Goal: Task Accomplishment & Management: Manage account settings

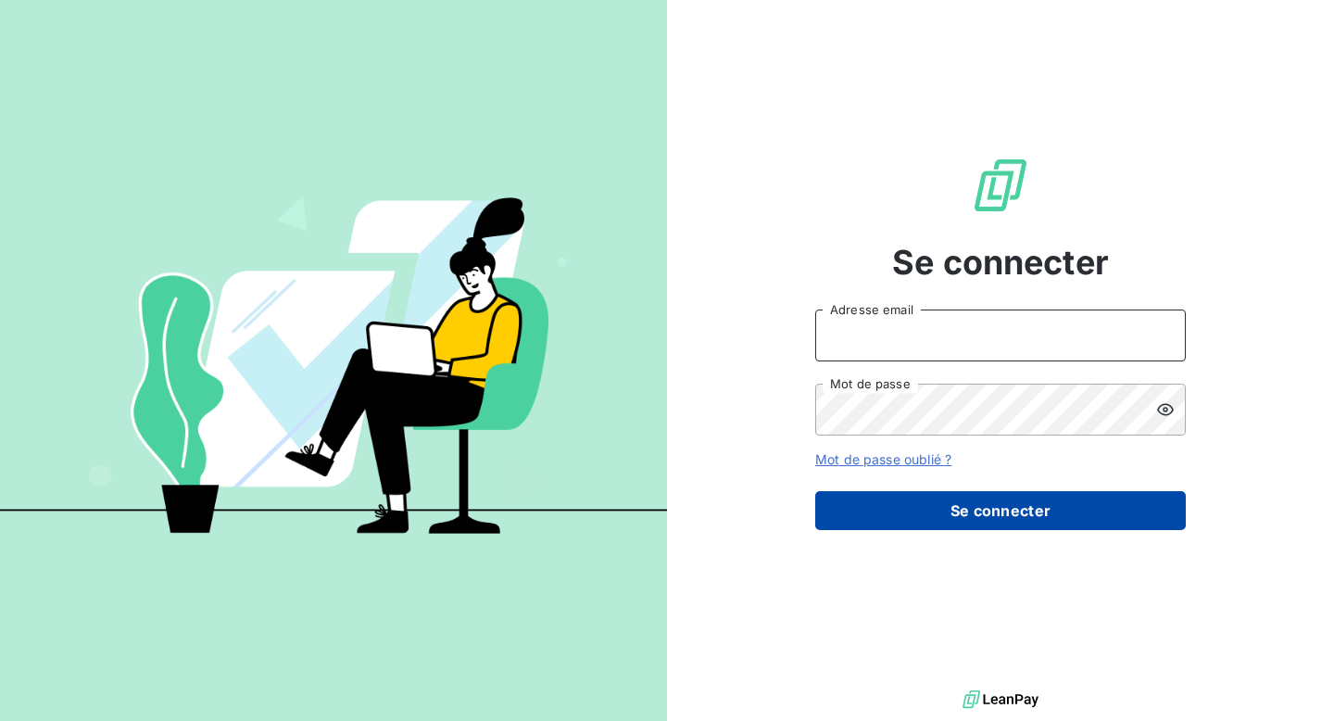
type input "[EMAIL_ADDRESS][DOMAIN_NAME]"
click at [857, 491] on button "Se connecter" at bounding box center [1000, 510] width 371 height 39
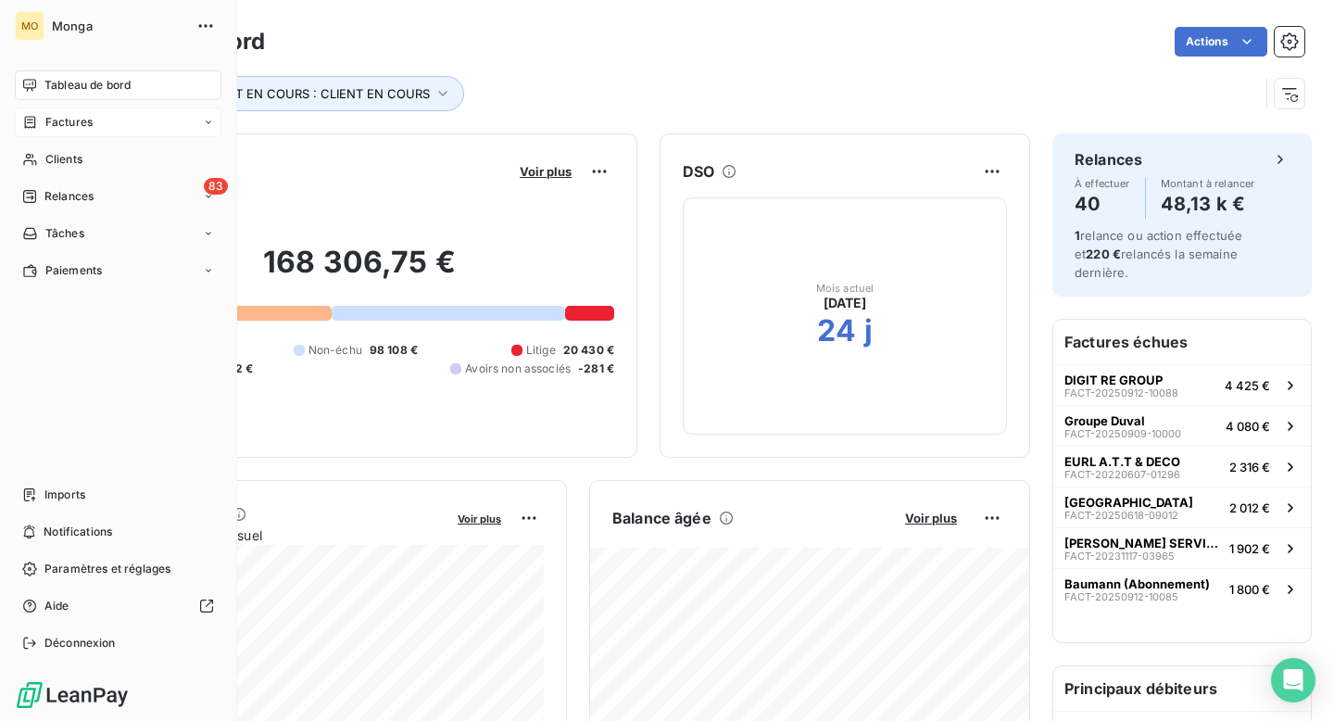
click at [38, 118] on div "Factures" at bounding box center [57, 122] width 70 height 17
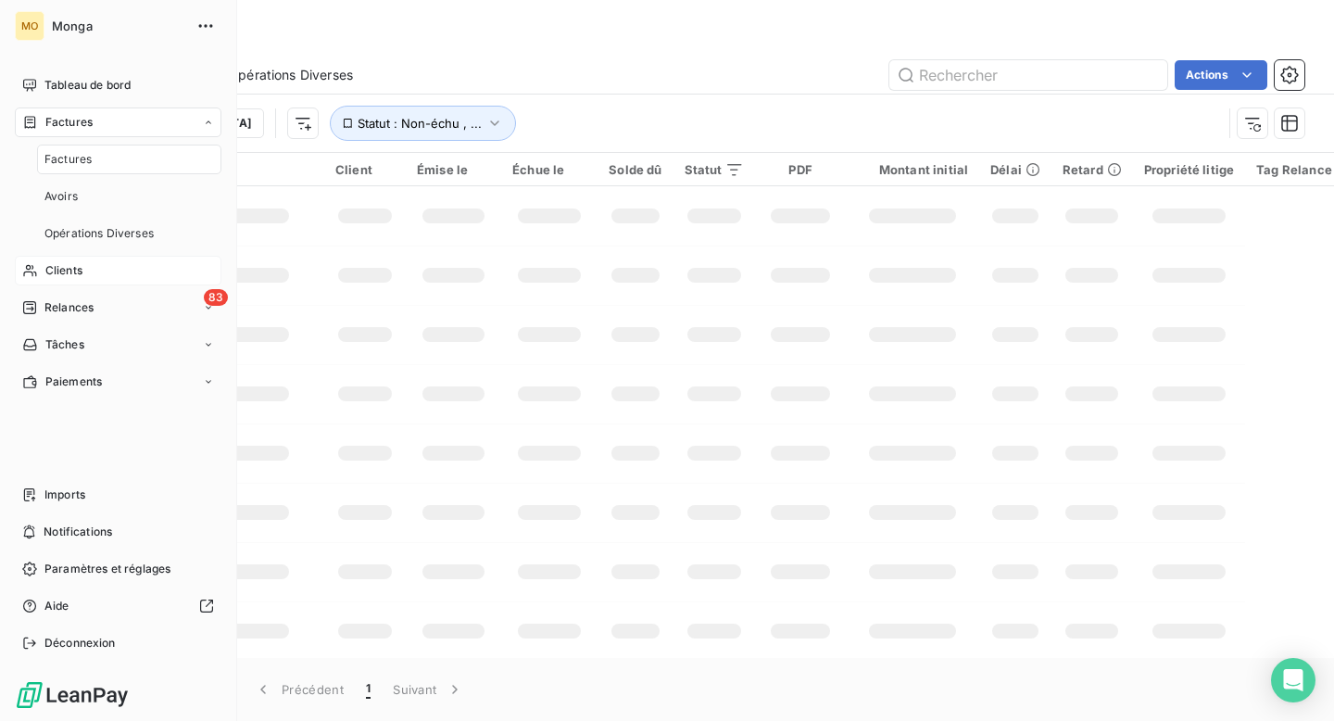
click at [79, 265] on span "Clients" at bounding box center [63, 270] width 37 height 17
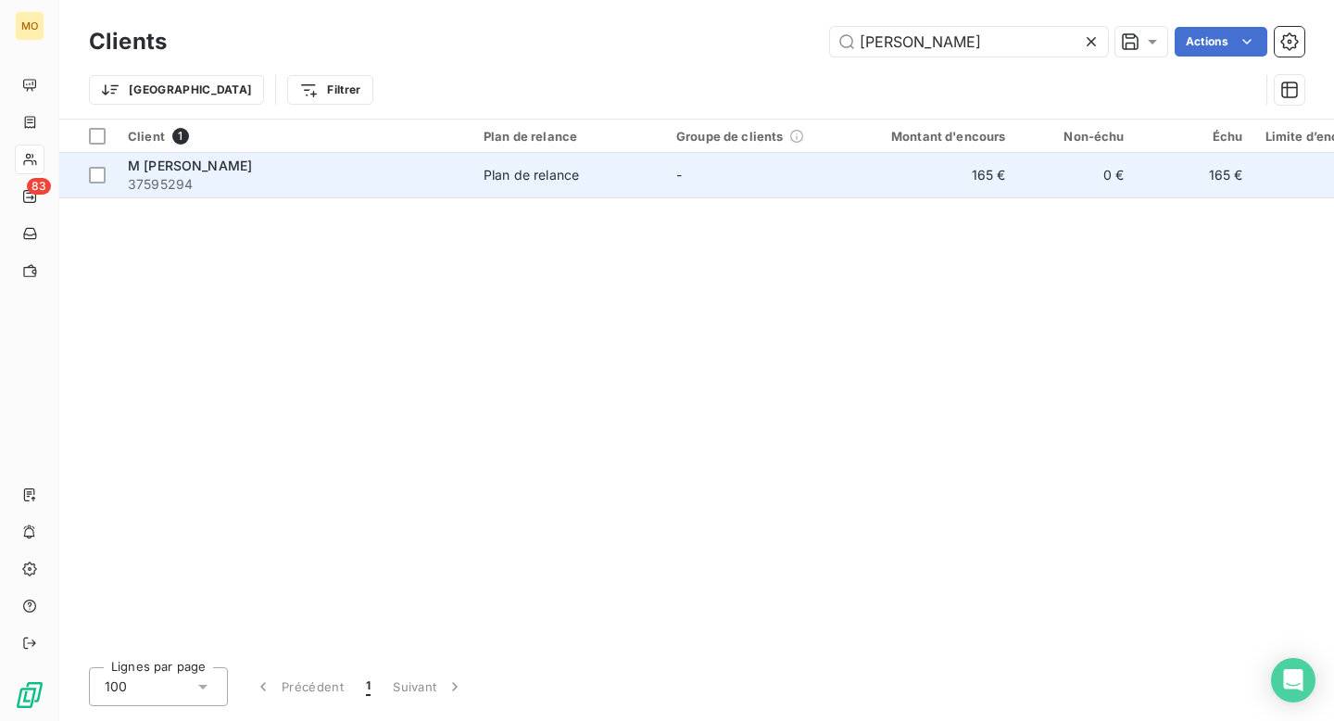
type input "[PERSON_NAME]"
click at [862, 167] on td "165 €" at bounding box center [937, 175] width 159 height 44
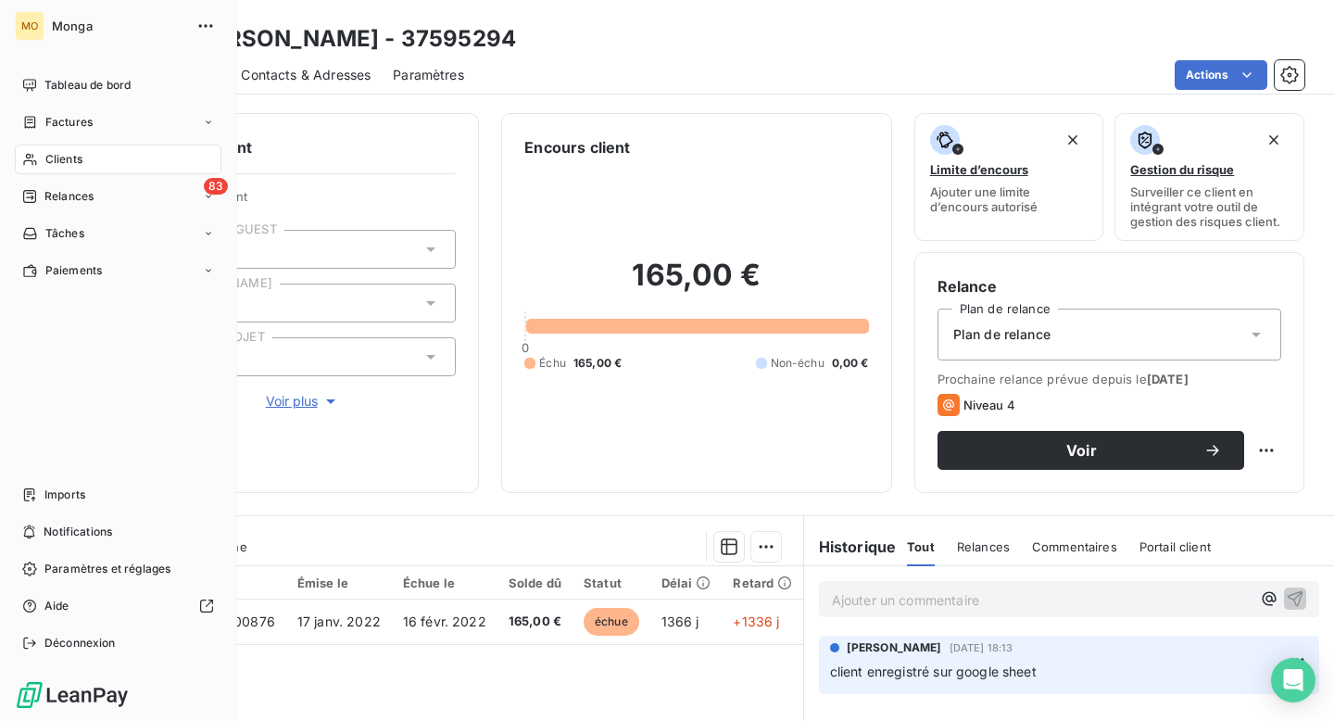
click at [75, 151] on span "Clients" at bounding box center [63, 159] width 37 height 17
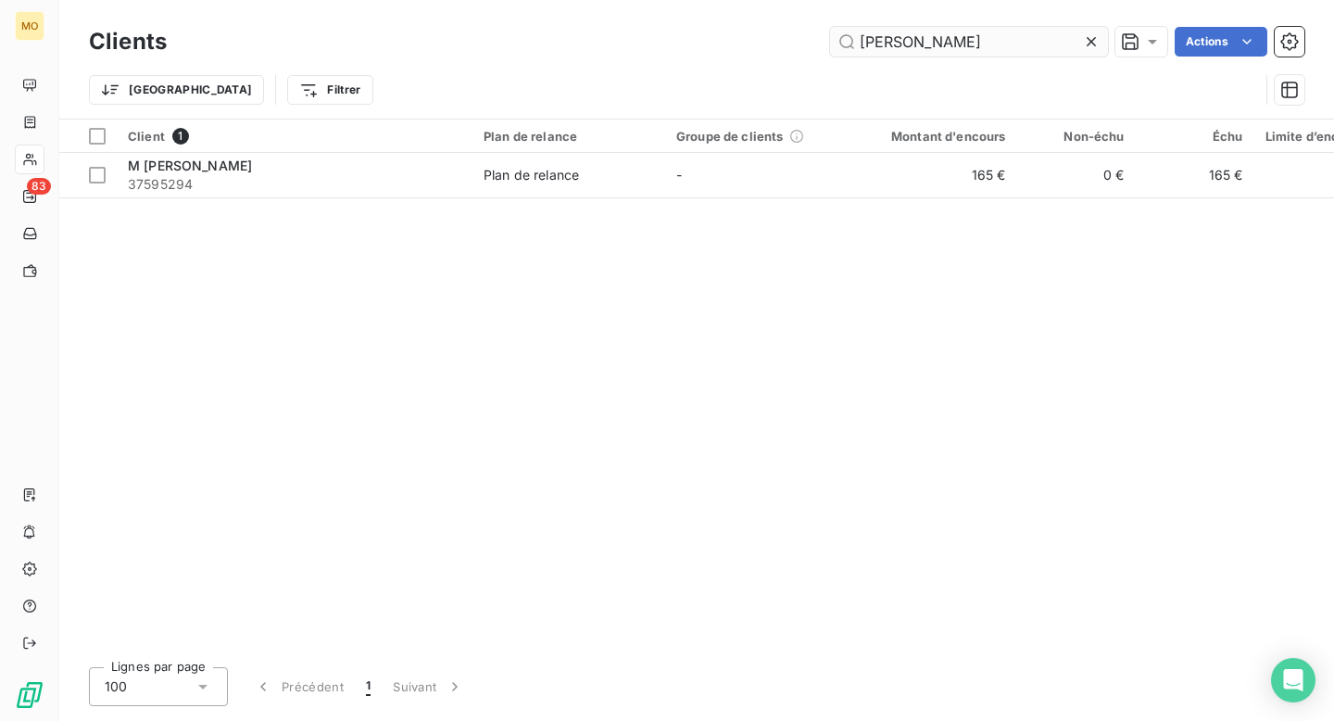
click at [904, 27] on input "[PERSON_NAME]" at bounding box center [969, 42] width 278 height 30
click at [904, 30] on input "[PERSON_NAME]" at bounding box center [969, 42] width 278 height 30
click at [911, 38] on input "[PERSON_NAME]" at bounding box center [969, 42] width 278 height 30
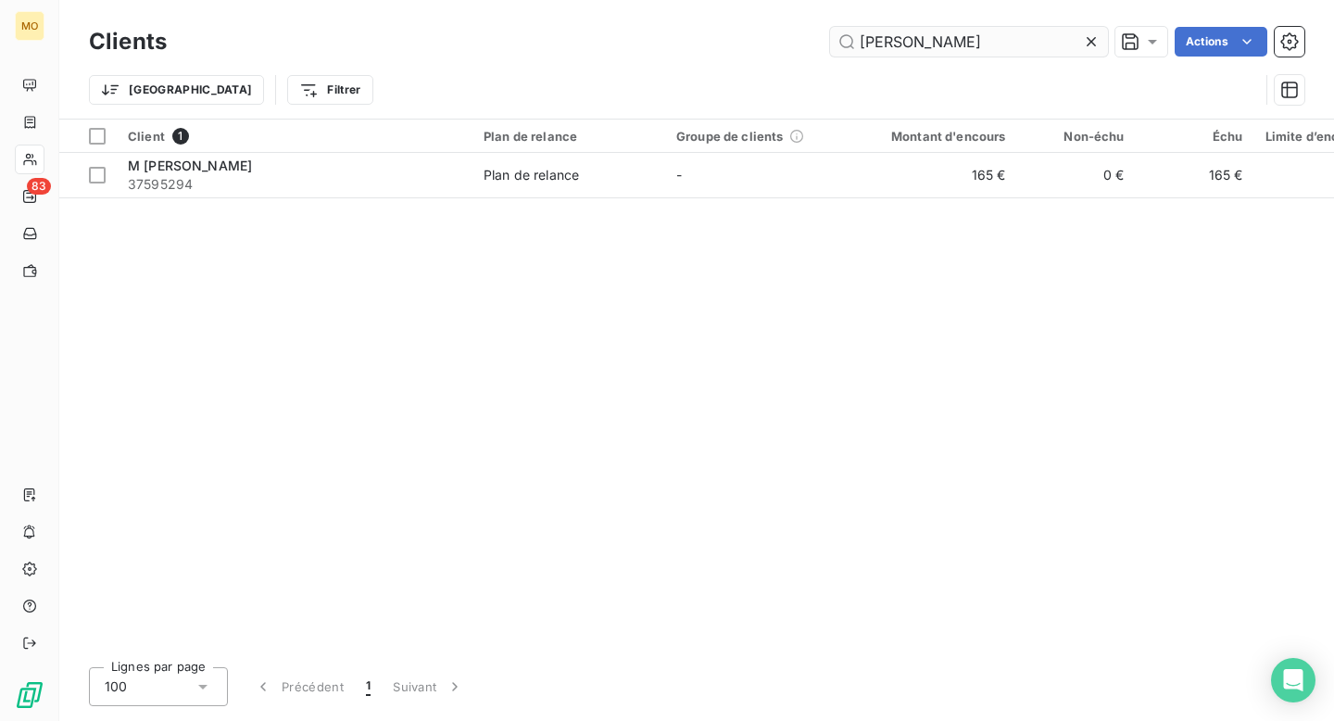
click at [911, 38] on input "[PERSON_NAME]" at bounding box center [969, 42] width 278 height 30
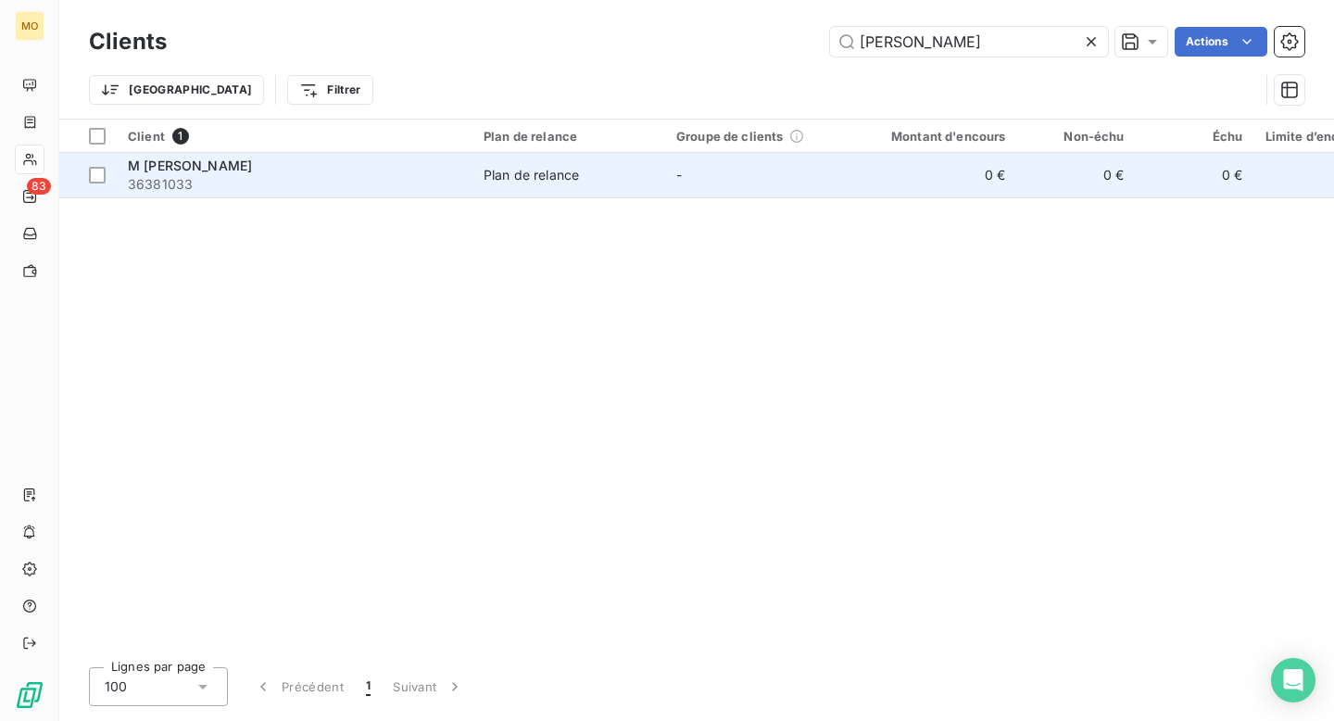
type input "[PERSON_NAME]"
click at [798, 174] on td "-" at bounding box center [761, 175] width 193 height 44
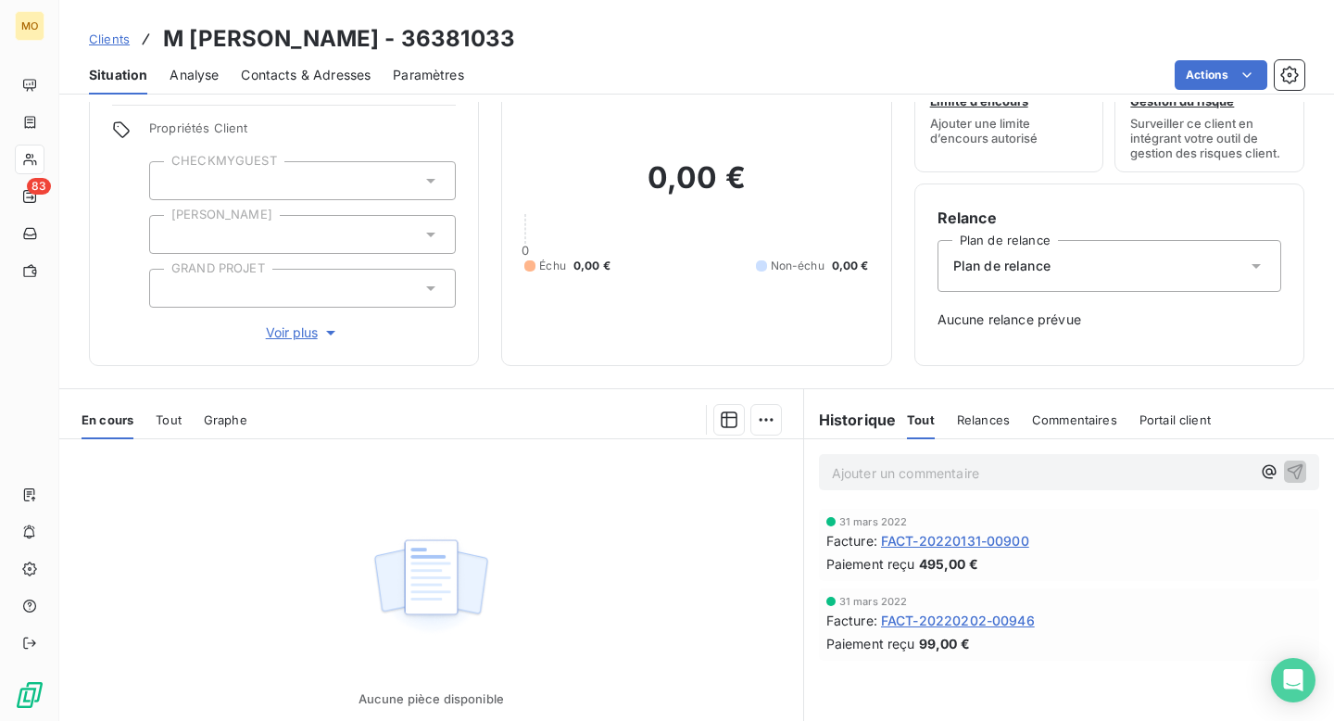
scroll to position [78, 0]
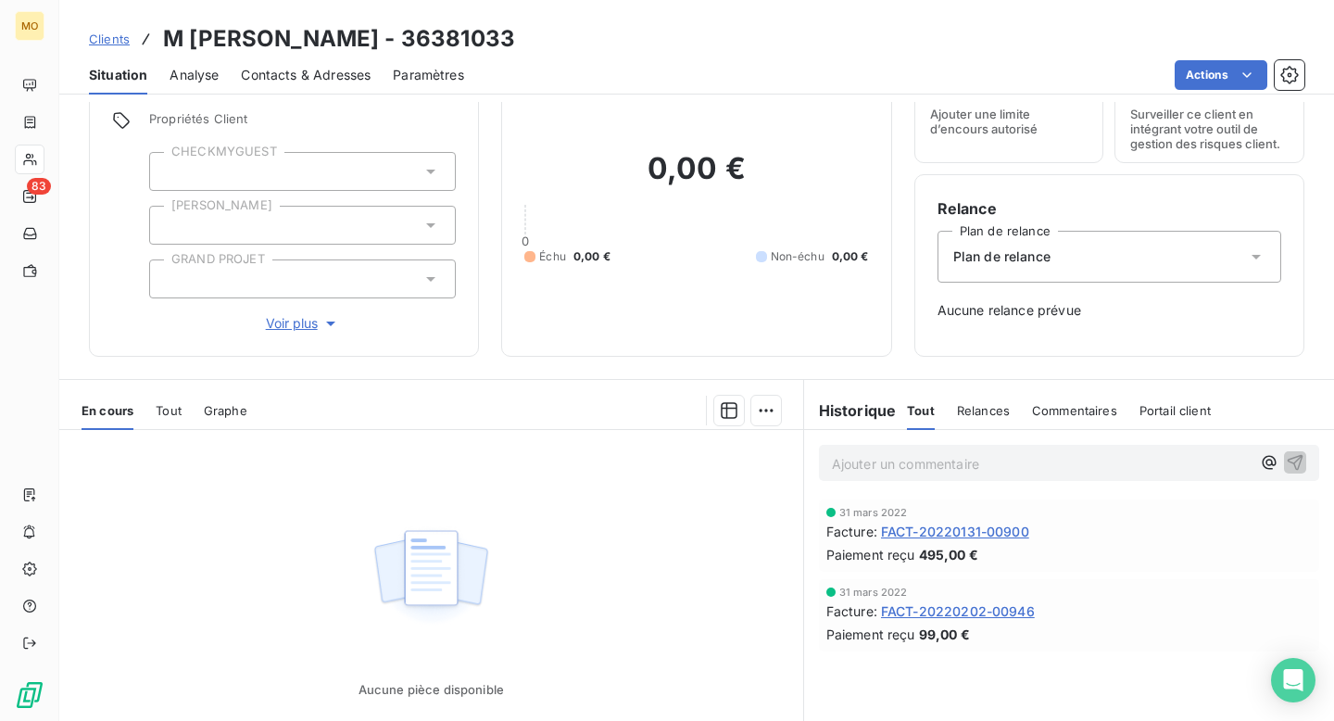
click at [963, 525] on span "FACT-20220131-00900" at bounding box center [955, 531] width 148 height 19
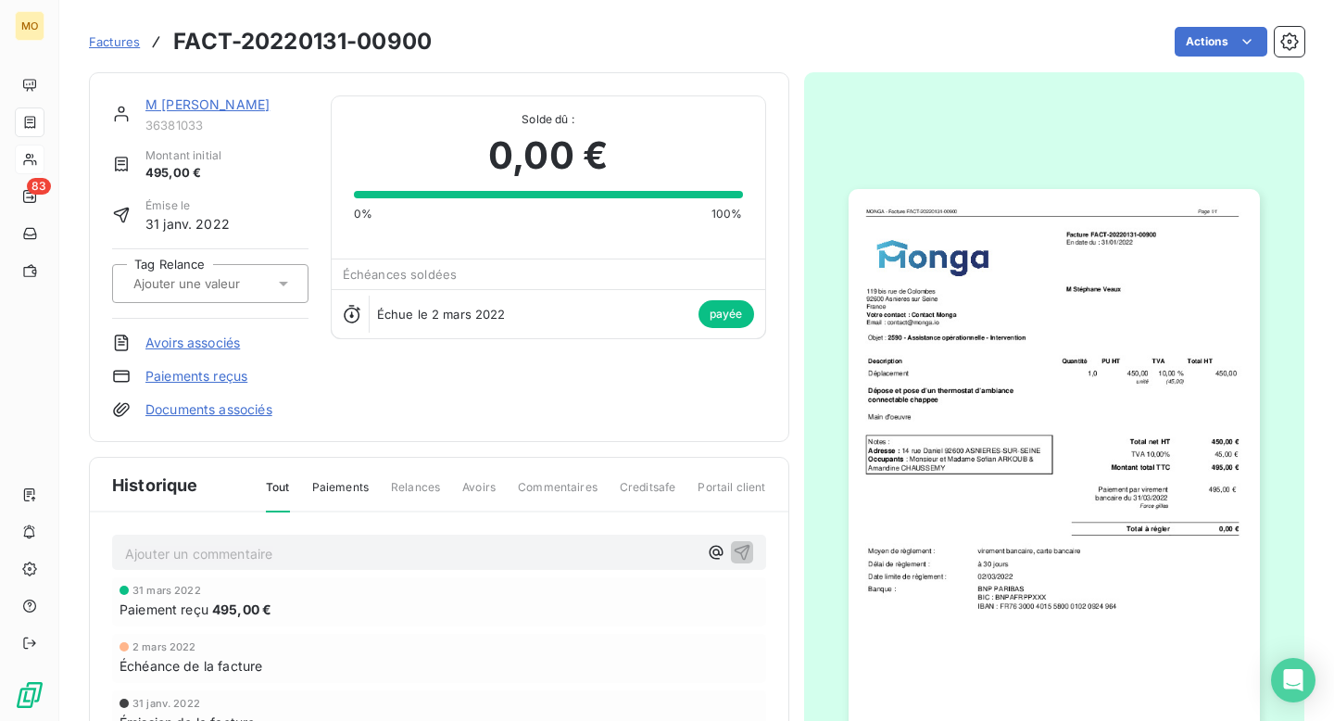
click at [1087, 313] on img "button" at bounding box center [1054, 480] width 411 height 582
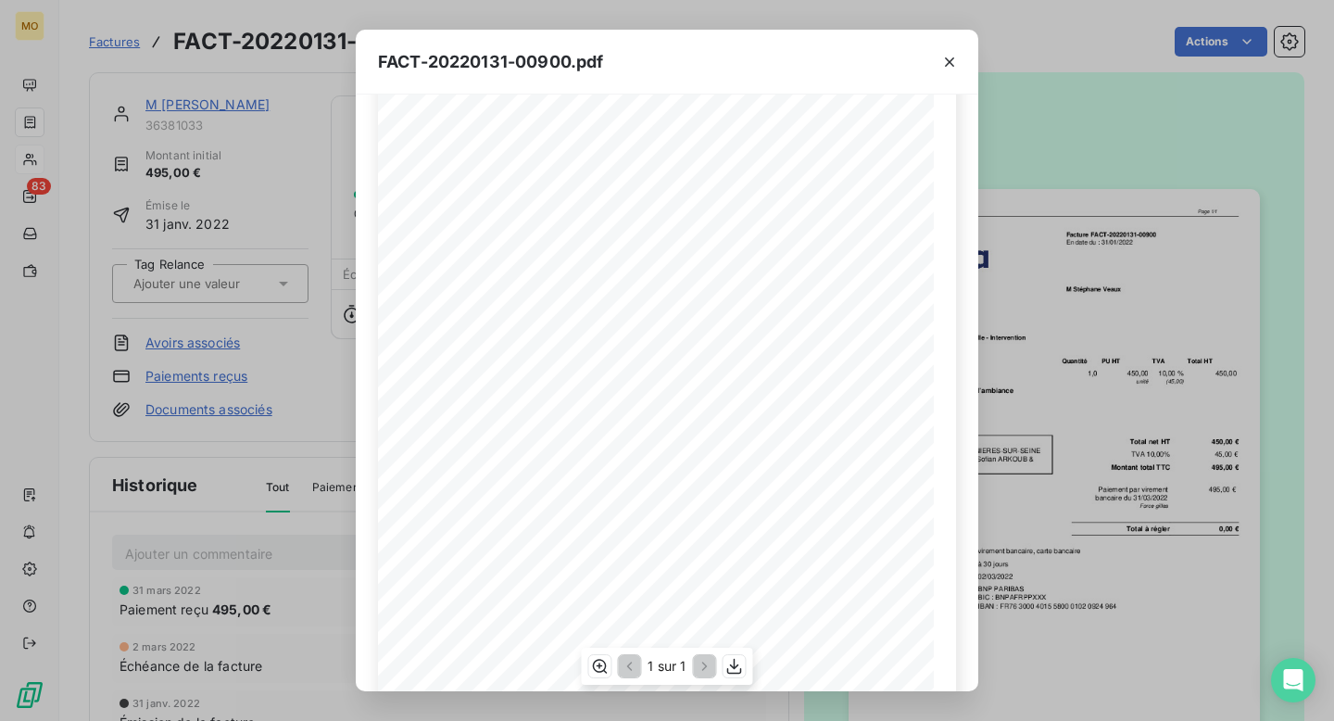
scroll to position [79, 0]
click at [940, 60] on icon "button" at bounding box center [949, 62] width 19 height 19
